Goal: Entertainment & Leisure: Consume media (video, audio)

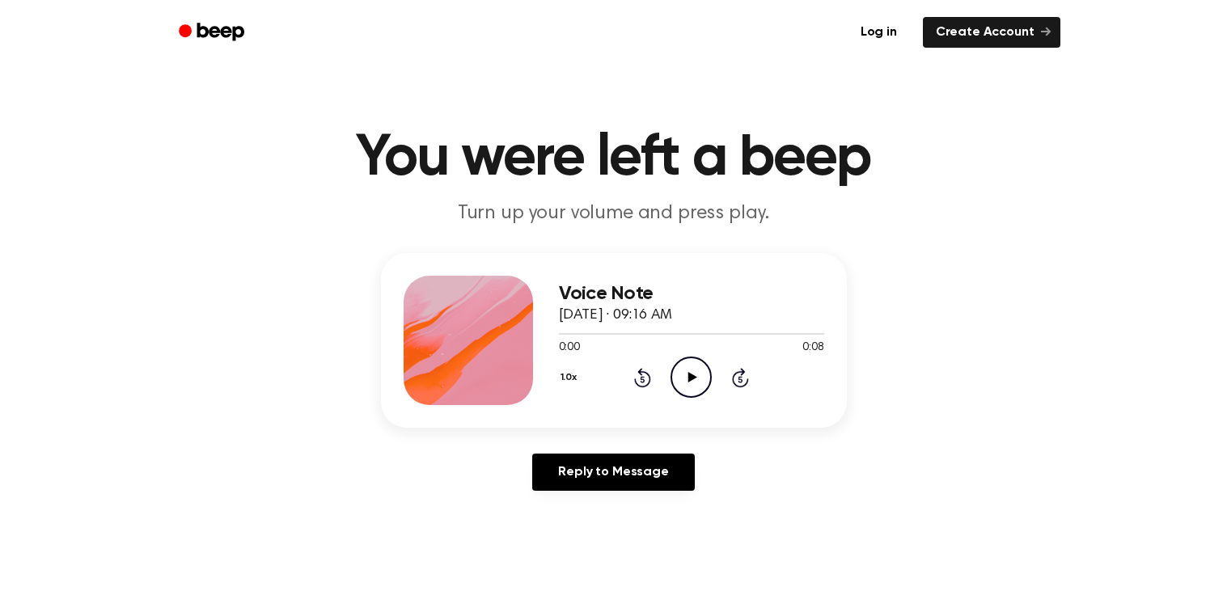
scroll to position [31, 0]
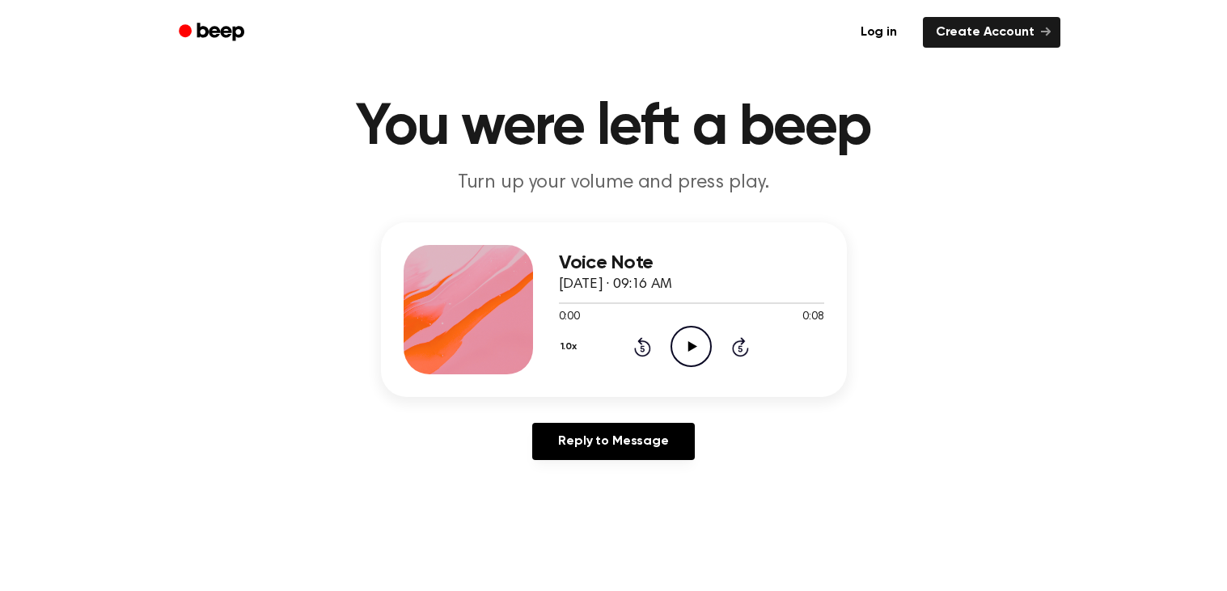
click at [677, 348] on icon "Play Audio" at bounding box center [690, 346] width 41 height 41
click at [688, 329] on icon "Play Audio" at bounding box center [690, 346] width 41 height 41
click at [687, 344] on icon "Pause Audio" at bounding box center [690, 346] width 41 height 41
drag, startPoint x: 605, startPoint y: 297, endPoint x: 487, endPoint y: 314, distance: 119.3
click at [487, 314] on div "Voice Note October 3, 2025 · 09:16 AM 0:01 0:08 Your browser does not support t…" at bounding box center [614, 309] width 466 height 175
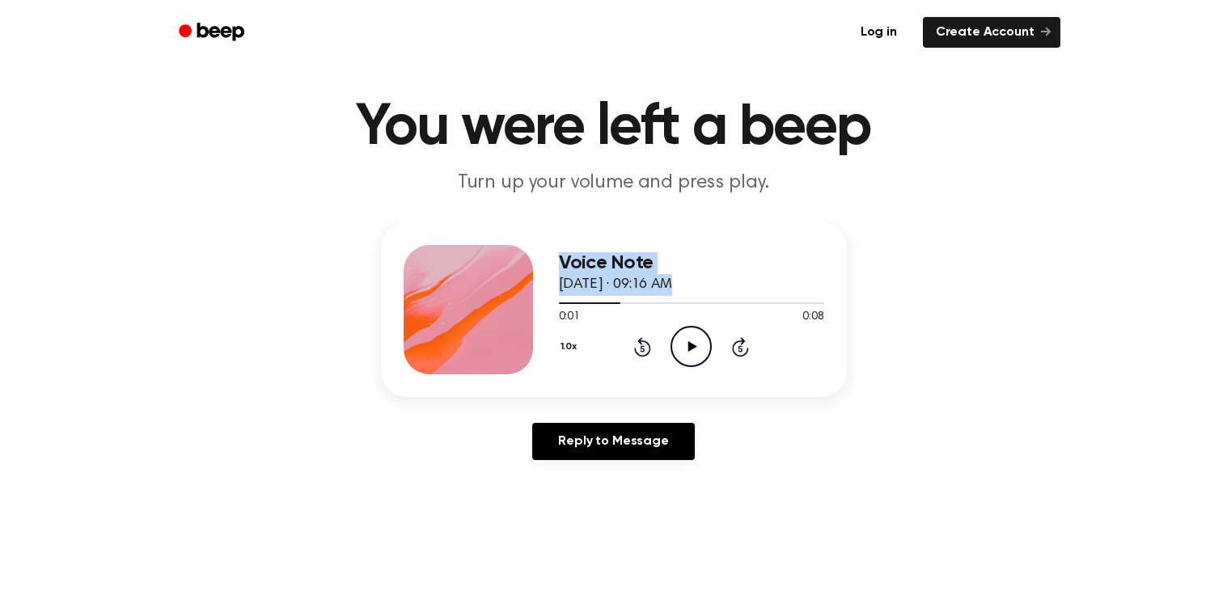
drag, startPoint x: 609, startPoint y: 301, endPoint x: 545, endPoint y: 301, distance: 63.9
click at [545, 301] on div "Voice Note October 3, 2025 · 09:16 AM 0:01 0:08 Your browser does not support t…" at bounding box center [614, 309] width 466 height 175
click at [559, 302] on div at bounding box center [589, 303] width 61 height 2
click at [699, 335] on icon "Play Audio" at bounding box center [690, 346] width 41 height 41
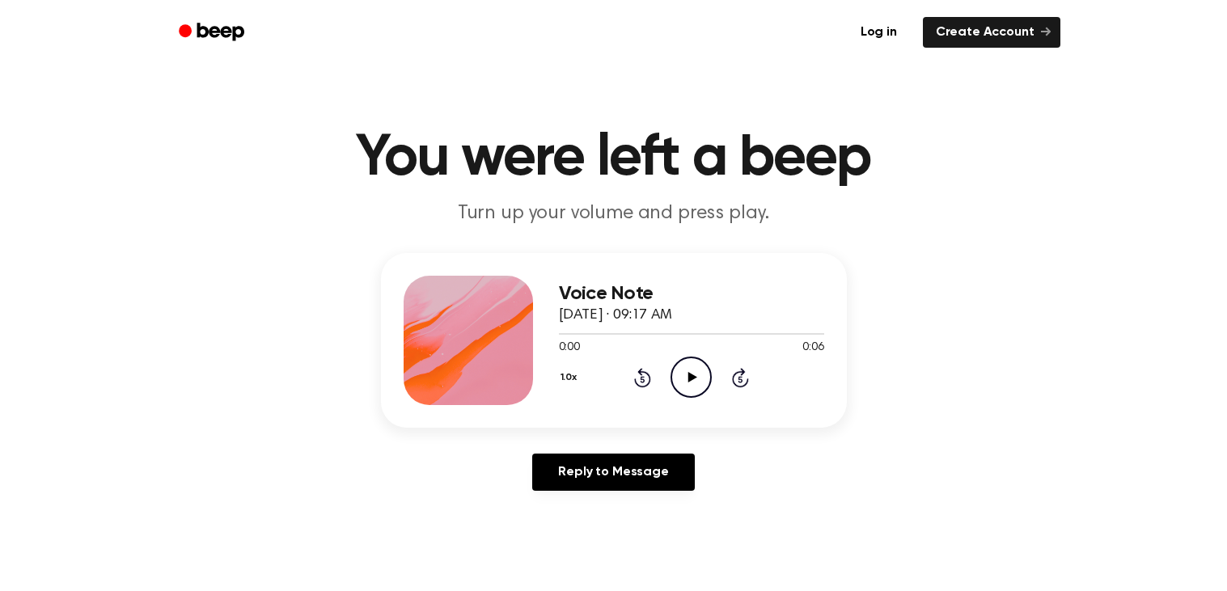
click at [680, 392] on icon "Play Audio" at bounding box center [690, 377] width 41 height 41
click at [684, 388] on icon "Play Audio" at bounding box center [690, 377] width 41 height 41
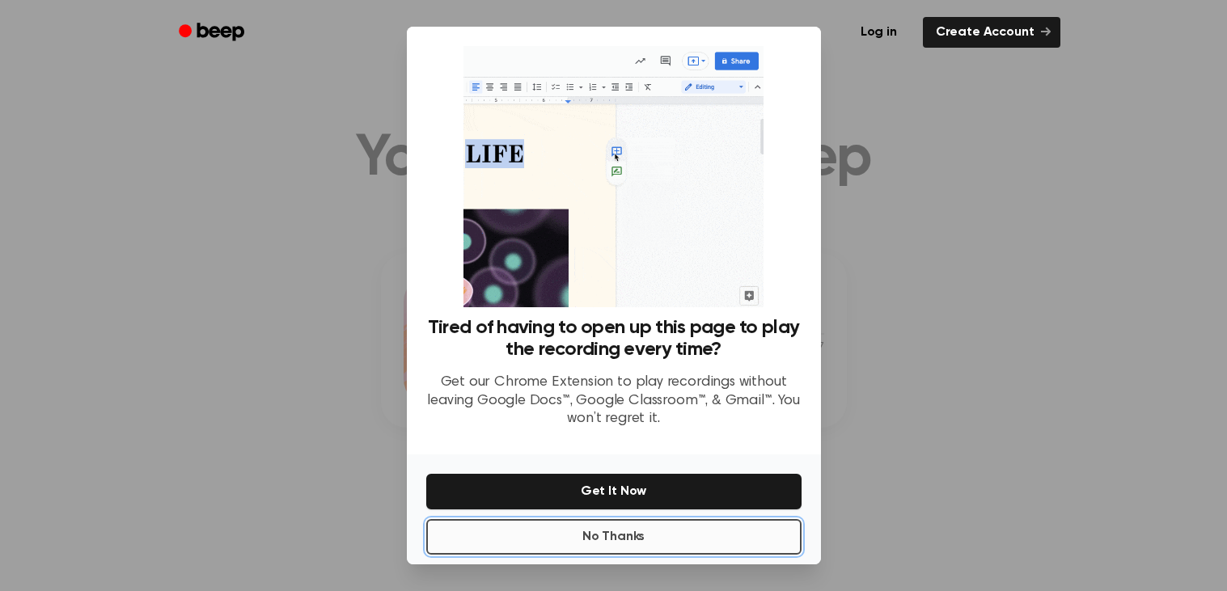
click at [603, 531] on button "No Thanks" at bounding box center [613, 537] width 375 height 36
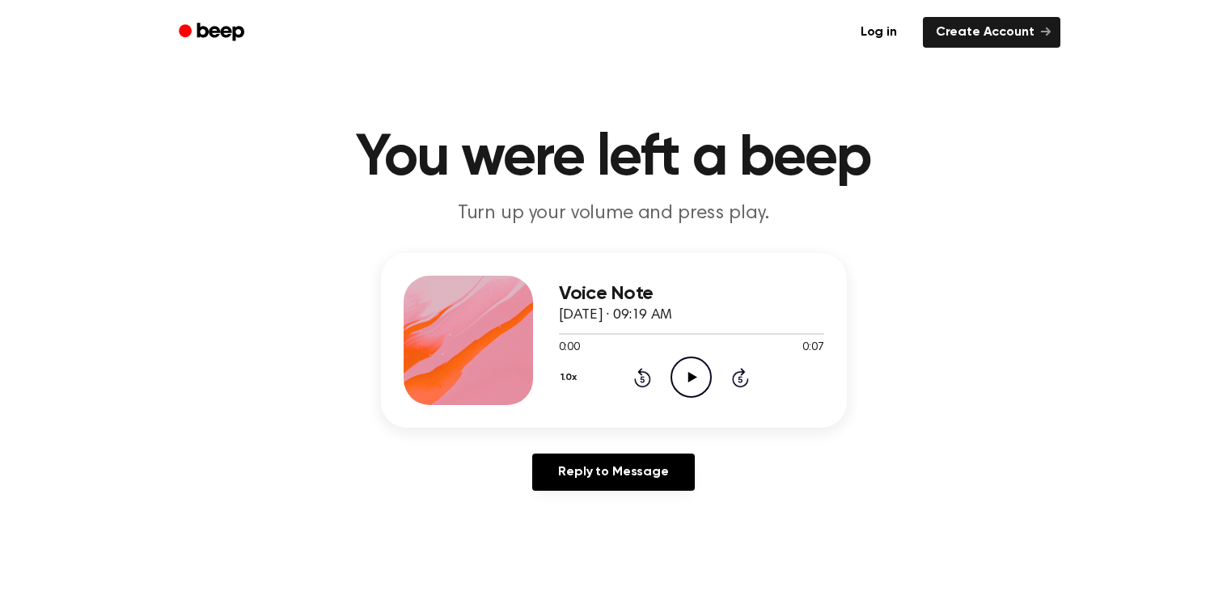
click at [676, 366] on icon "Play Audio" at bounding box center [690, 377] width 41 height 41
click at [682, 357] on icon "Play Audio" at bounding box center [690, 377] width 41 height 41
click at [695, 383] on icon "Play Audio" at bounding box center [690, 377] width 41 height 41
click at [678, 375] on icon "Play Audio" at bounding box center [690, 377] width 41 height 41
click at [679, 365] on icon "Play Audio" at bounding box center [690, 377] width 41 height 41
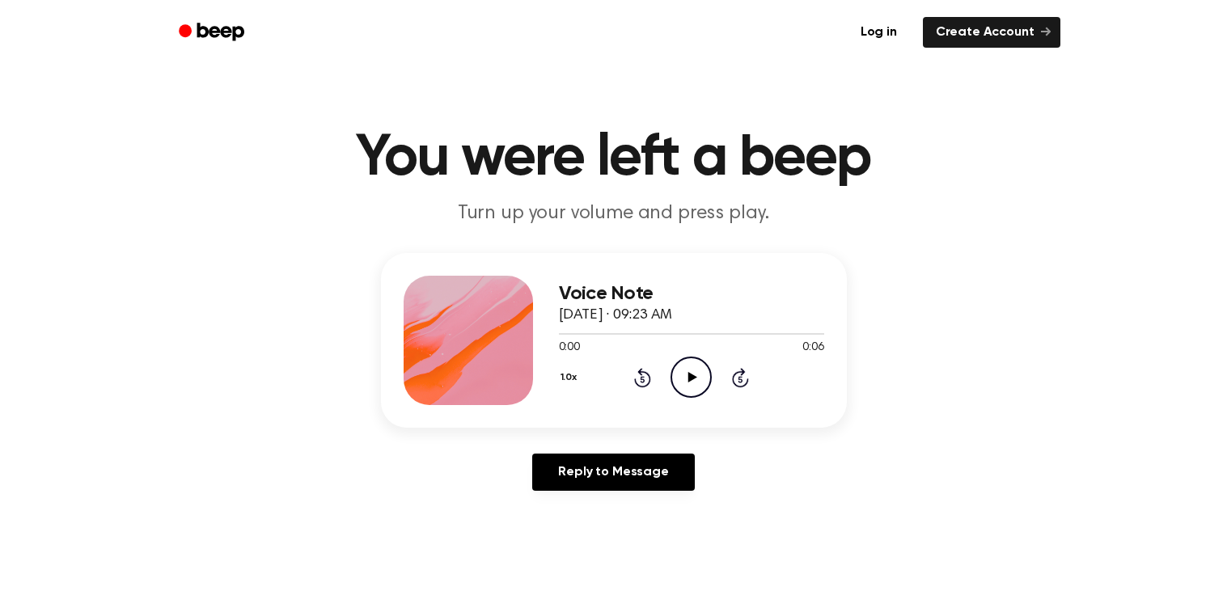
click at [686, 385] on icon "Play Audio" at bounding box center [690, 377] width 41 height 41
click at [681, 365] on icon "Play Audio" at bounding box center [690, 377] width 41 height 41
click at [695, 395] on circle at bounding box center [691, 377] width 40 height 40
